Goal: Information Seeking & Learning: Learn about a topic

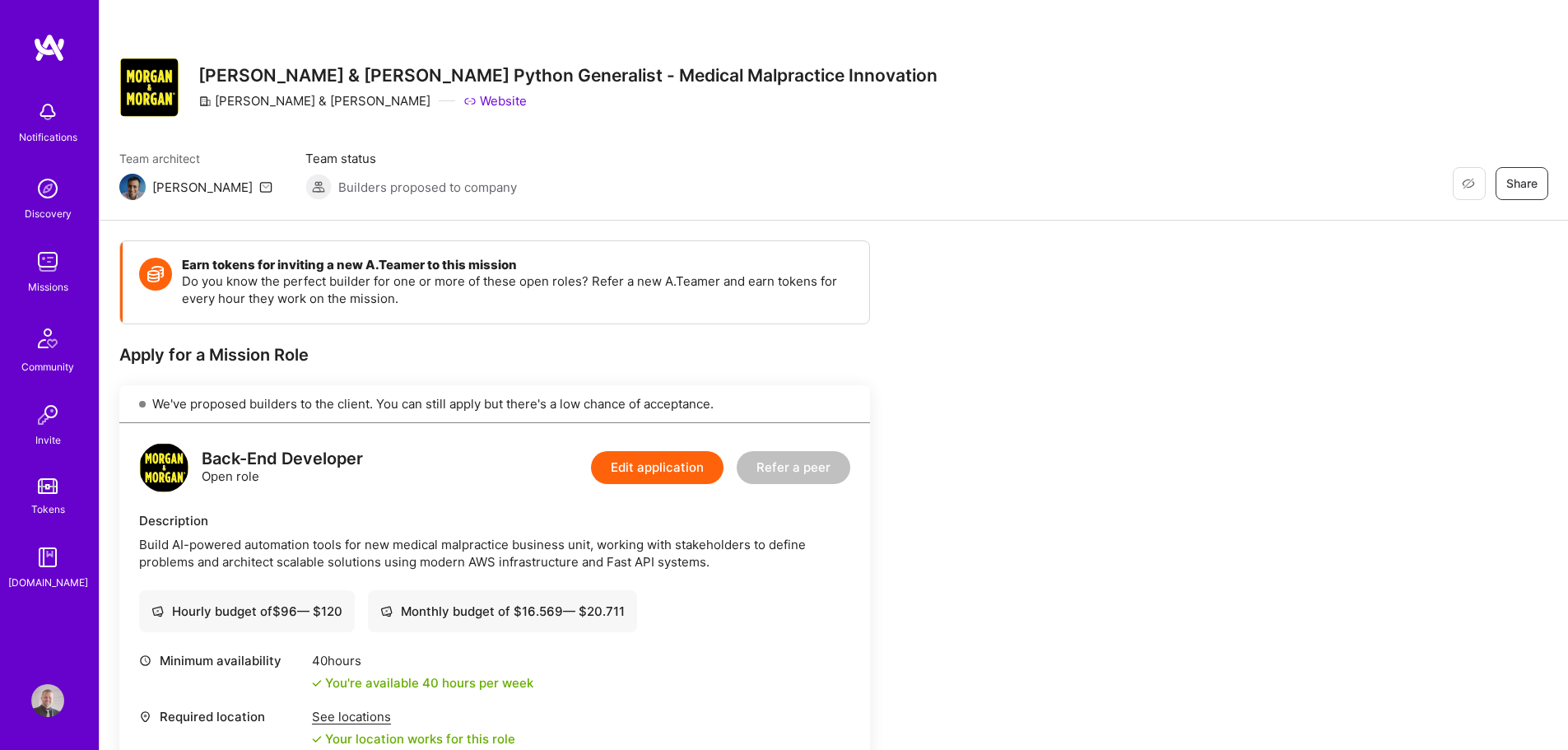
click at [40, 261] on img at bounding box center [48, 262] width 33 height 33
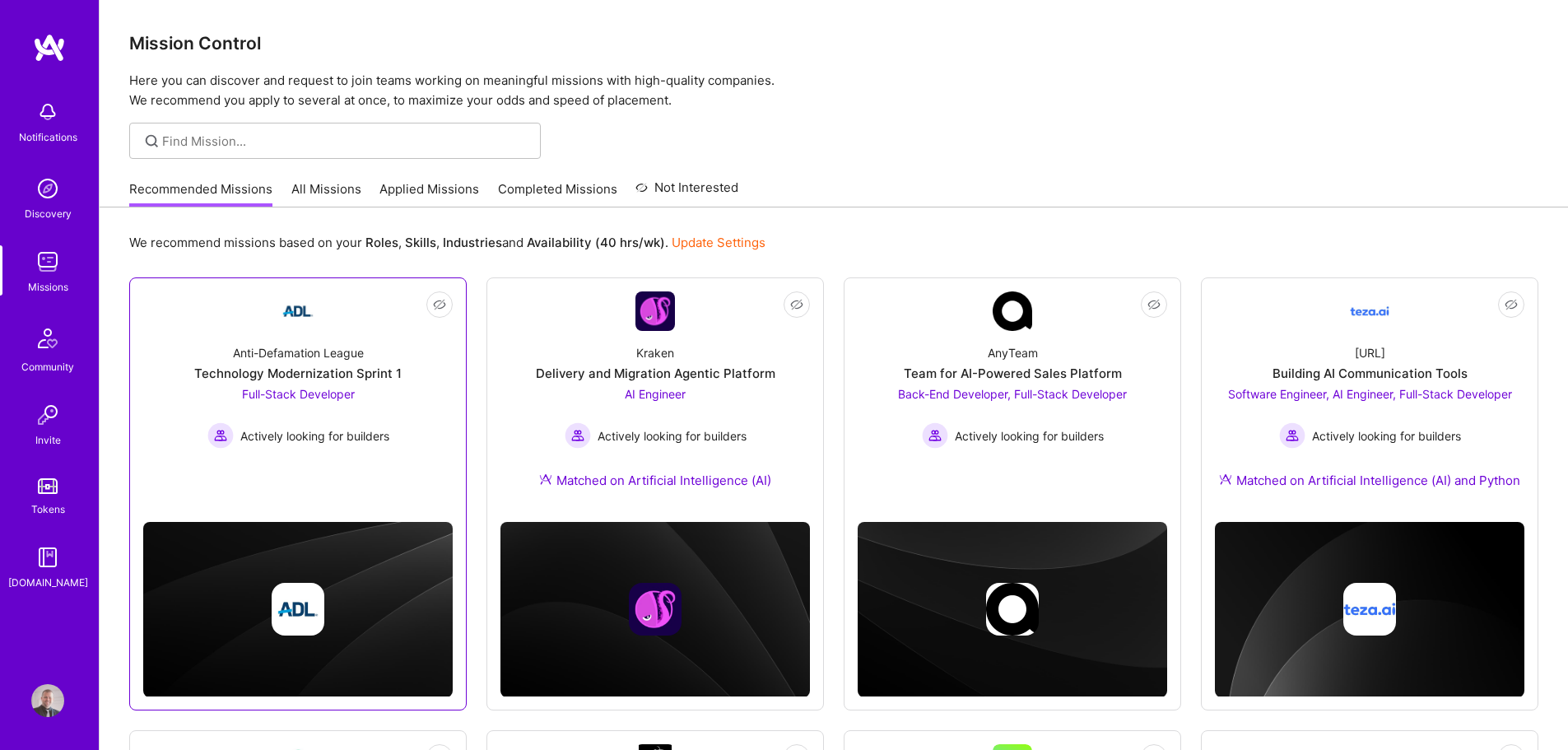
click at [298, 400] on span "Full-Stack Developer" at bounding box center [298, 393] width 113 height 14
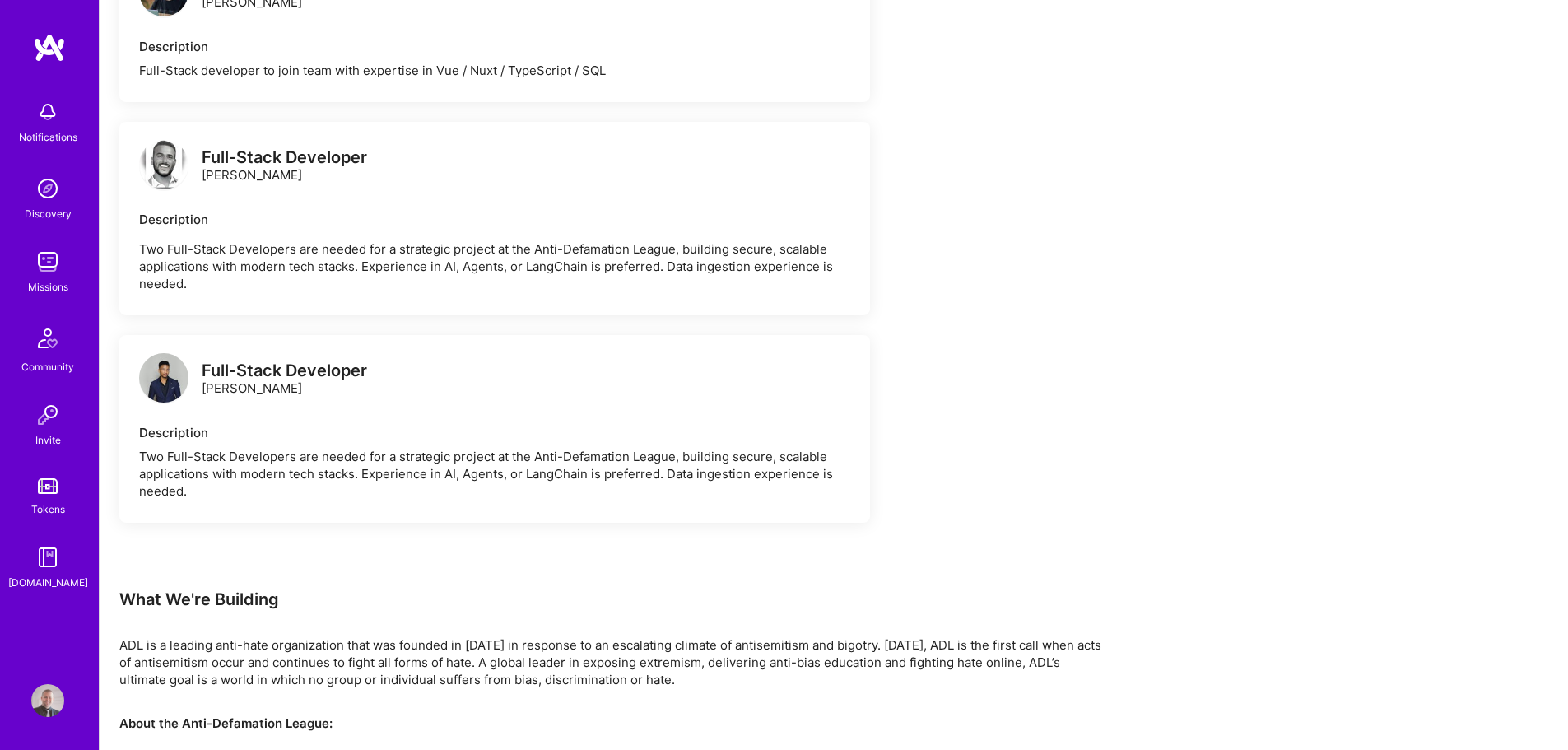
scroll to position [1400, 0]
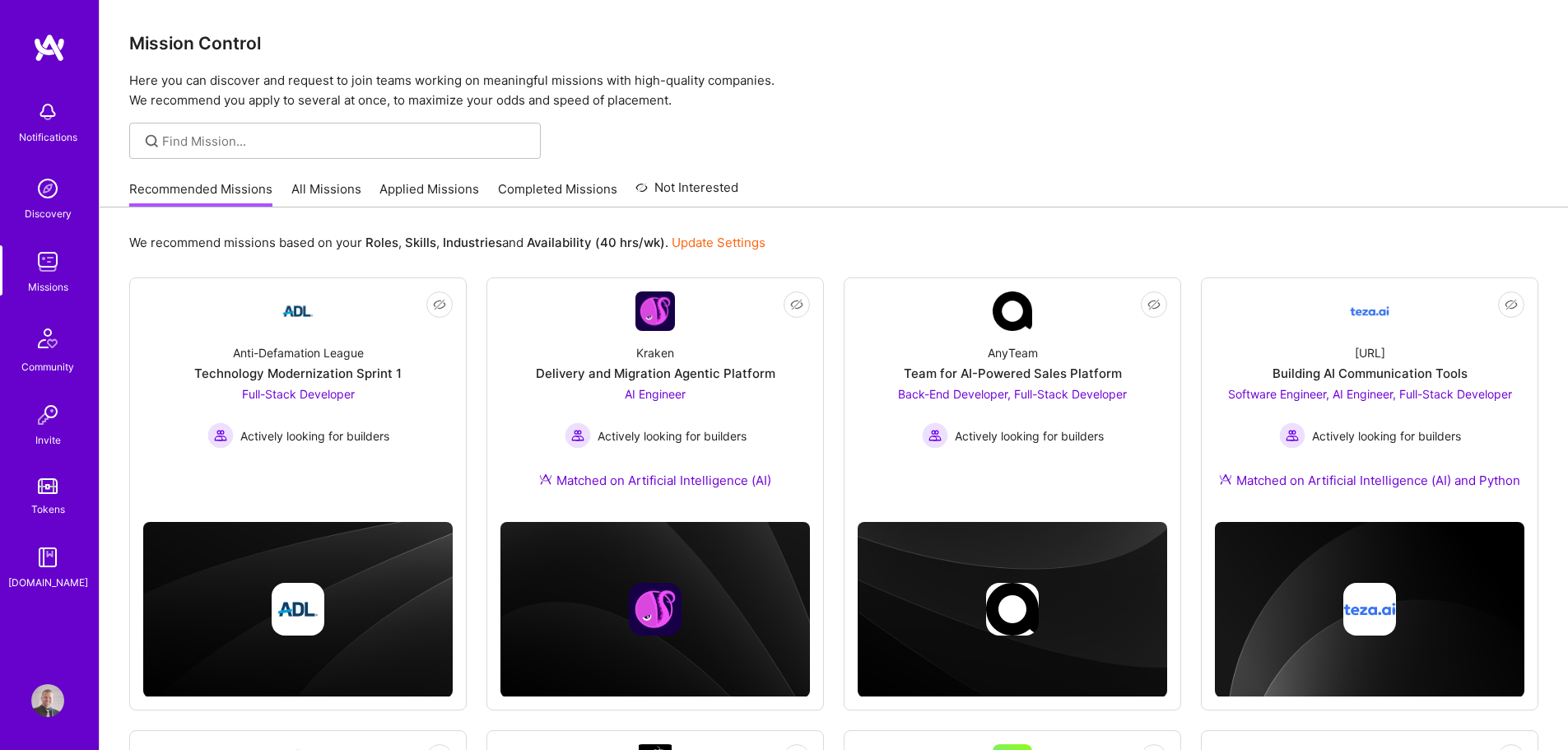
scroll to position [82, 0]
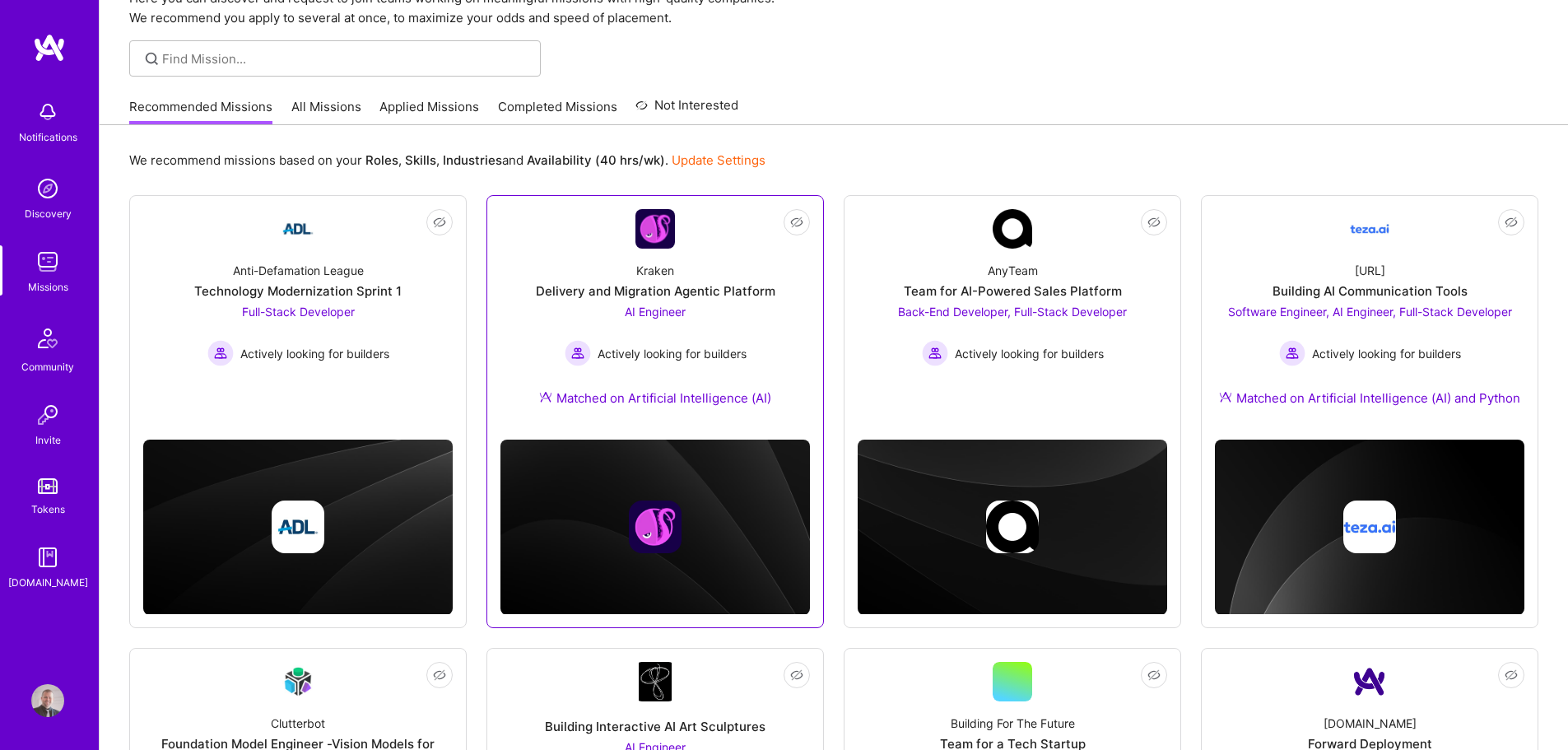
click at [573, 293] on div "Delivery and Migration Agentic Platform" at bounding box center [655, 291] width 239 height 17
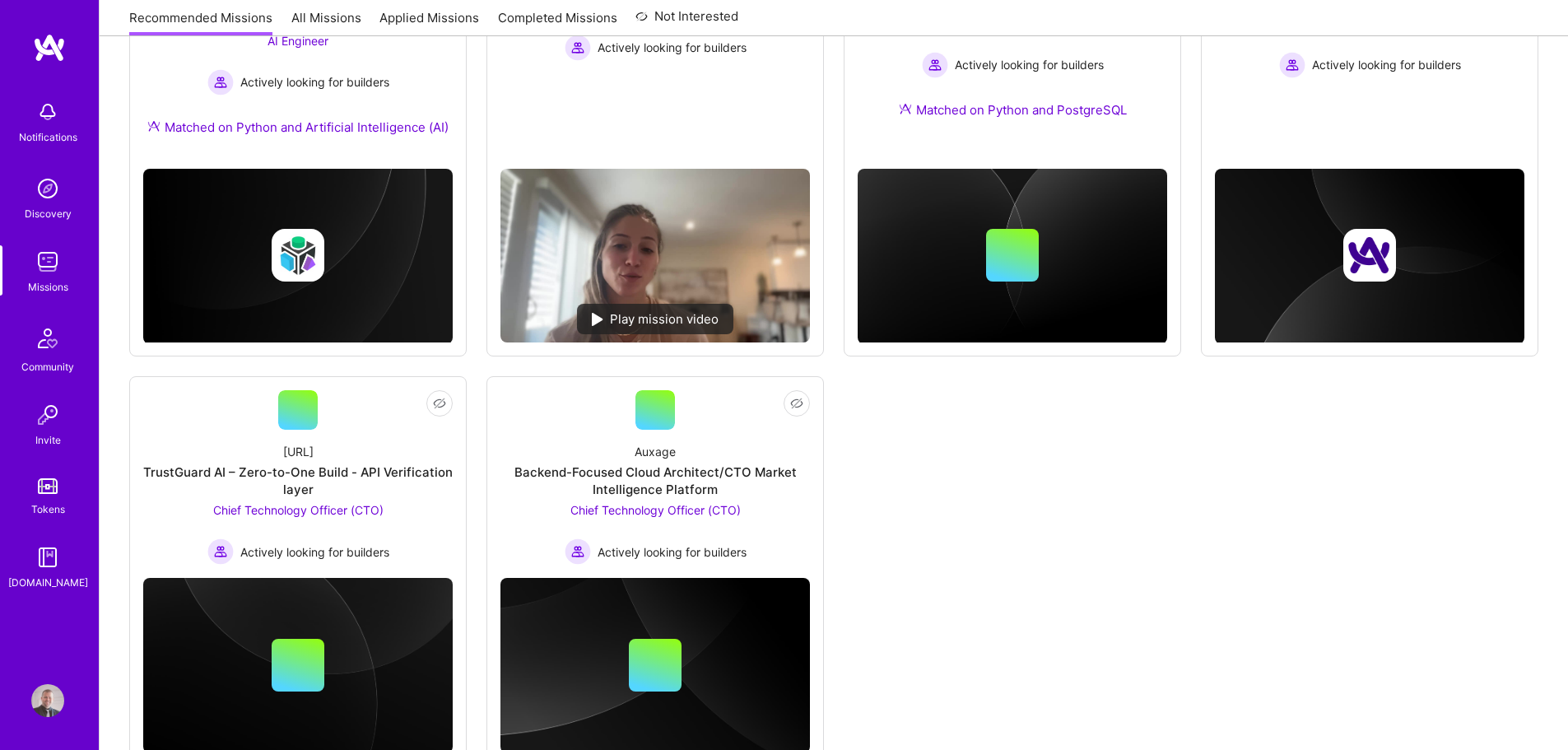
scroll to position [741, 0]
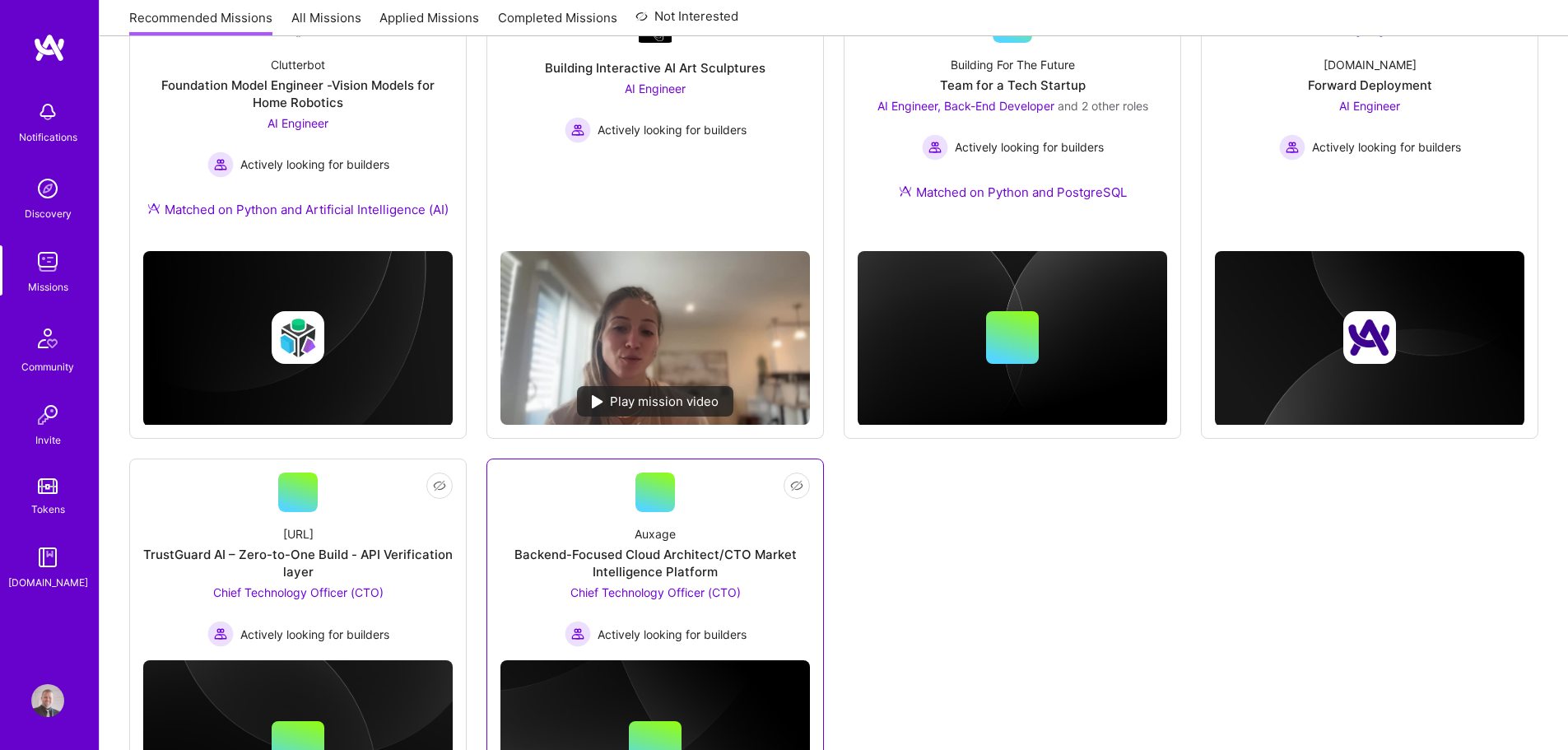
click at [589, 562] on div "Backend-Focused Cloud Architect/CTO Market Intelligence Platform" at bounding box center [655, 563] width 309 height 35
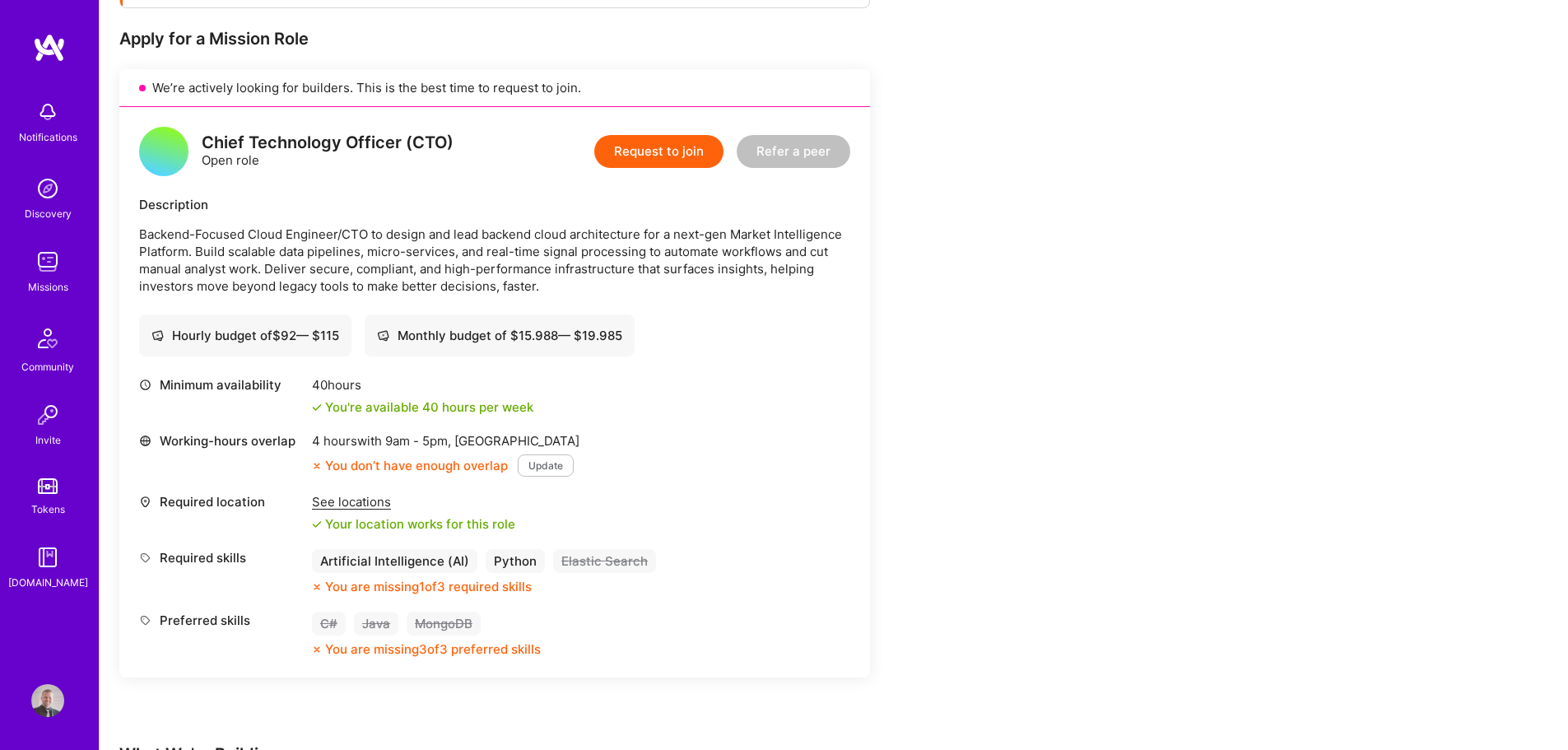
scroll to position [411, 0]
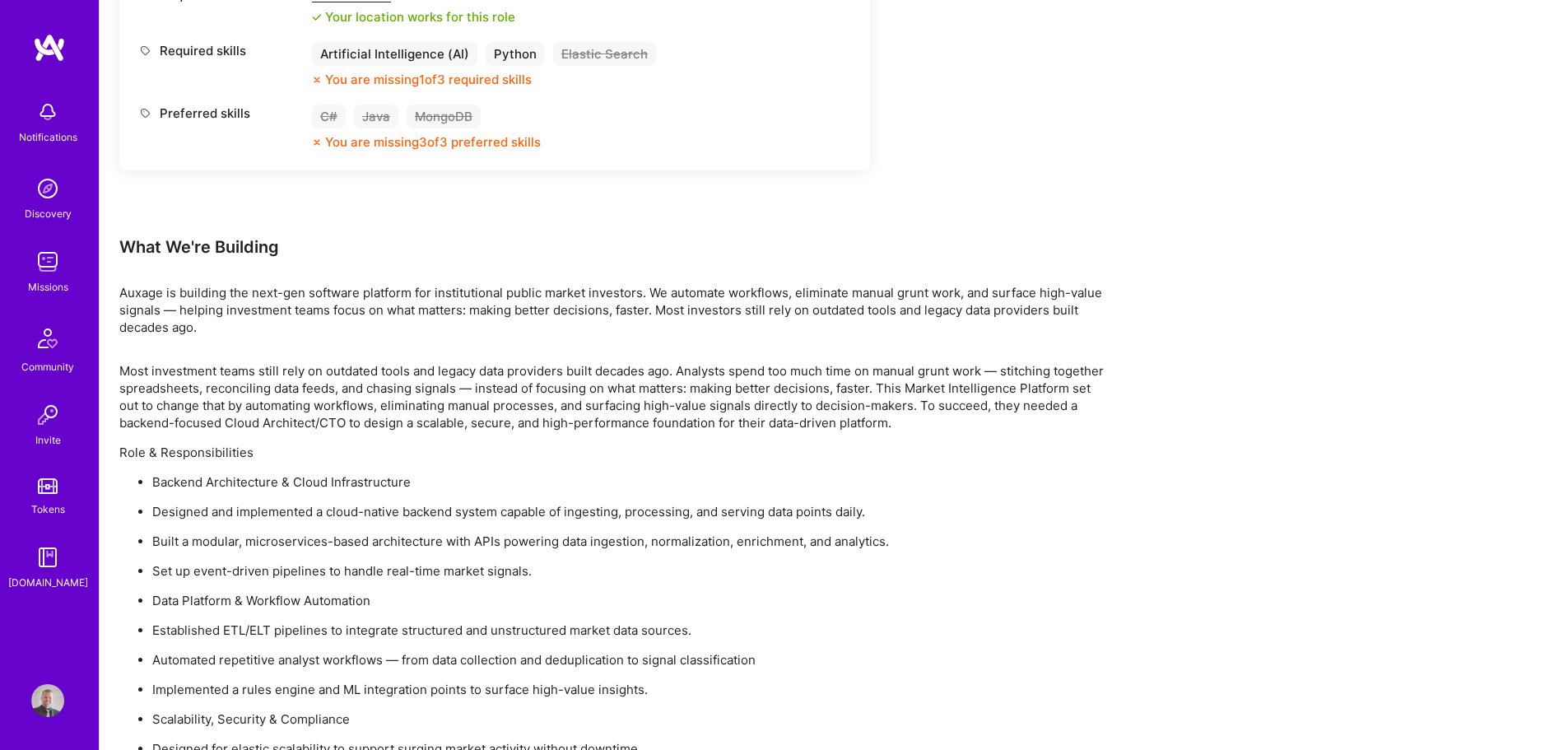
drag, startPoint x: 626, startPoint y: 306, endPoint x: 628, endPoint y: 289, distance: 17.1
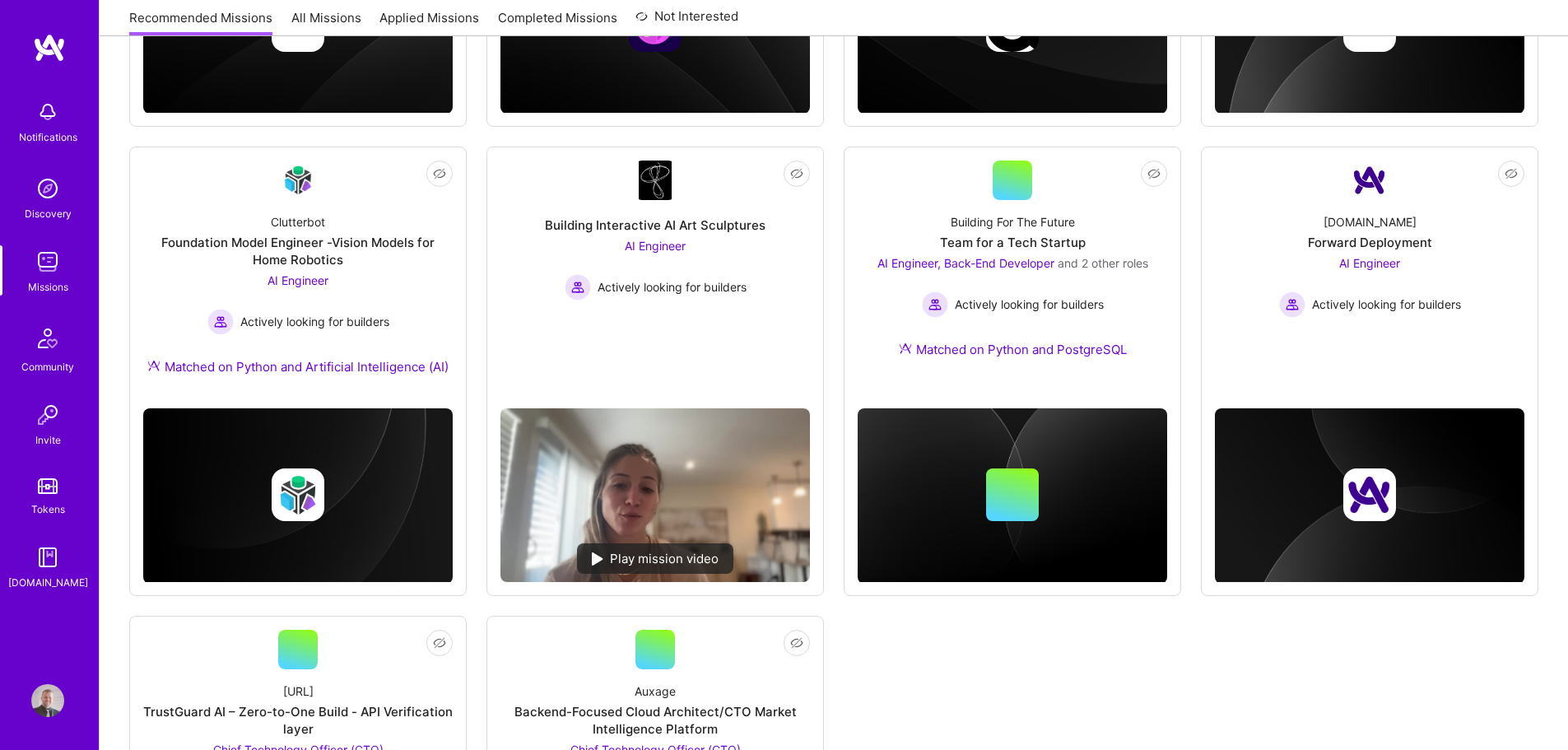
scroll to position [576, 0]
